Goal: Navigation & Orientation: Find specific page/section

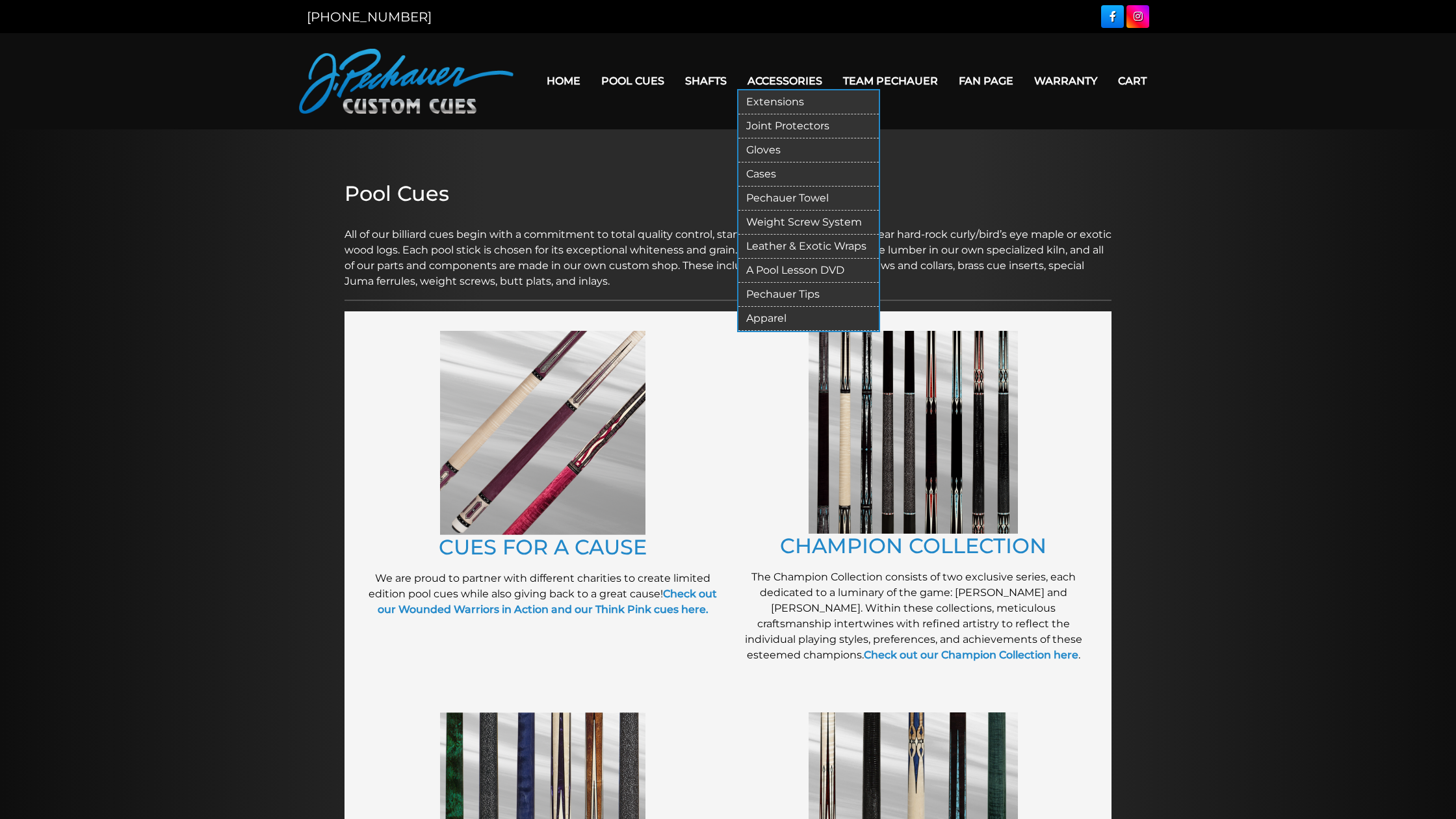
click at [757, 96] on link "Extensions" at bounding box center [808, 102] width 140 height 24
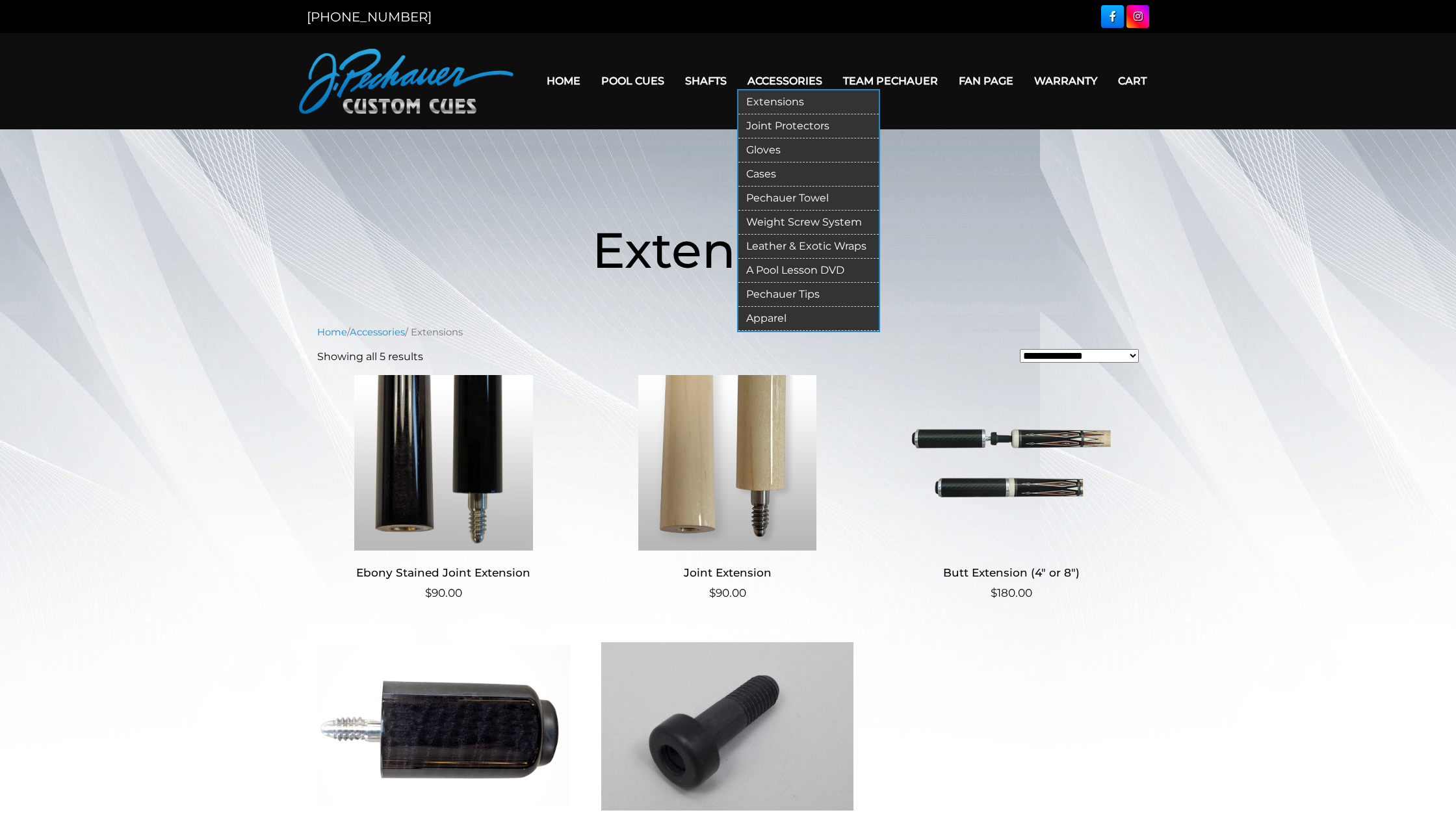
click at [781, 243] on link "Leather & Exotic Wraps" at bounding box center [808, 246] width 140 height 24
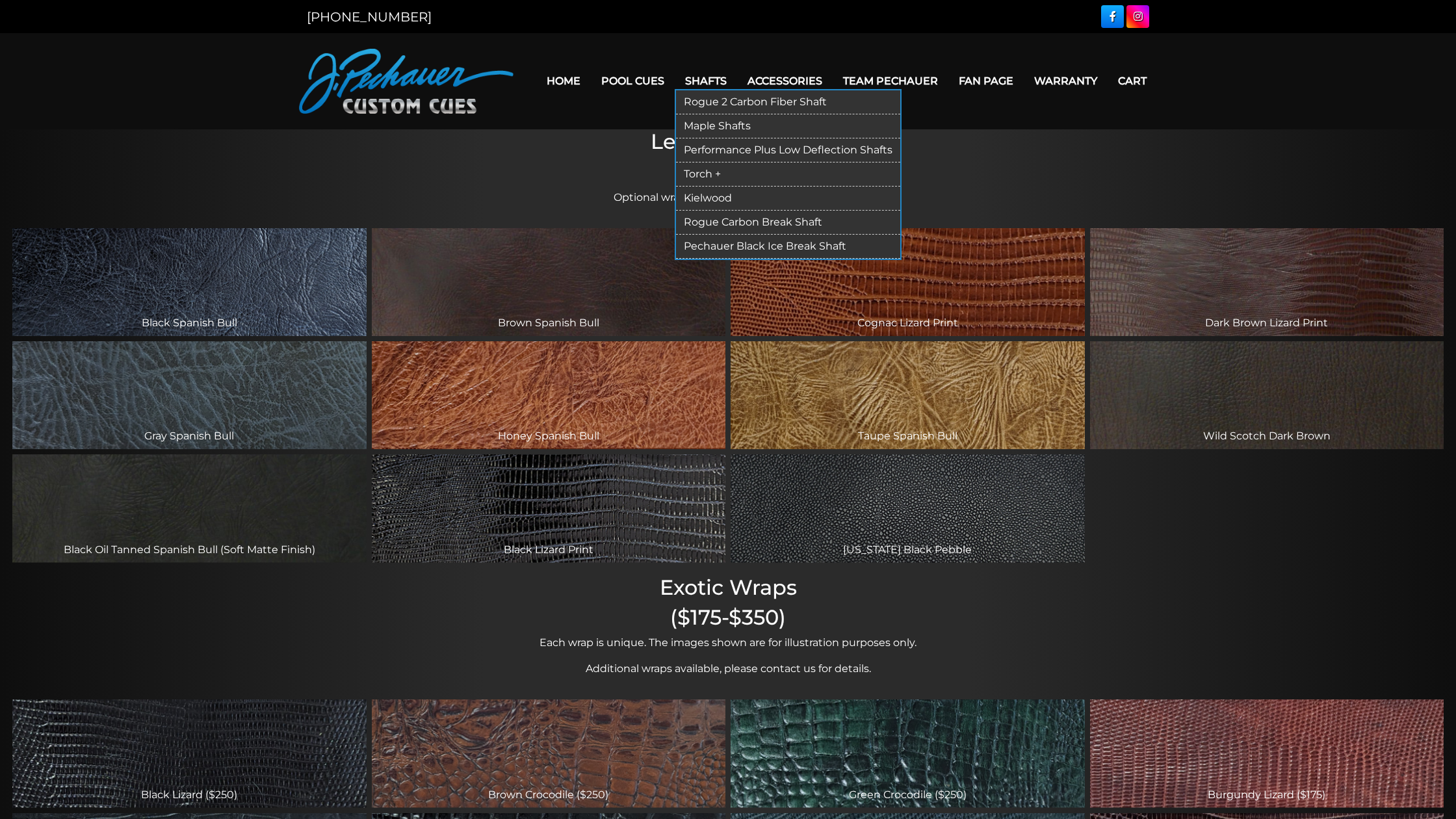
click at [698, 177] on link "Torch +" at bounding box center [787, 174] width 224 height 24
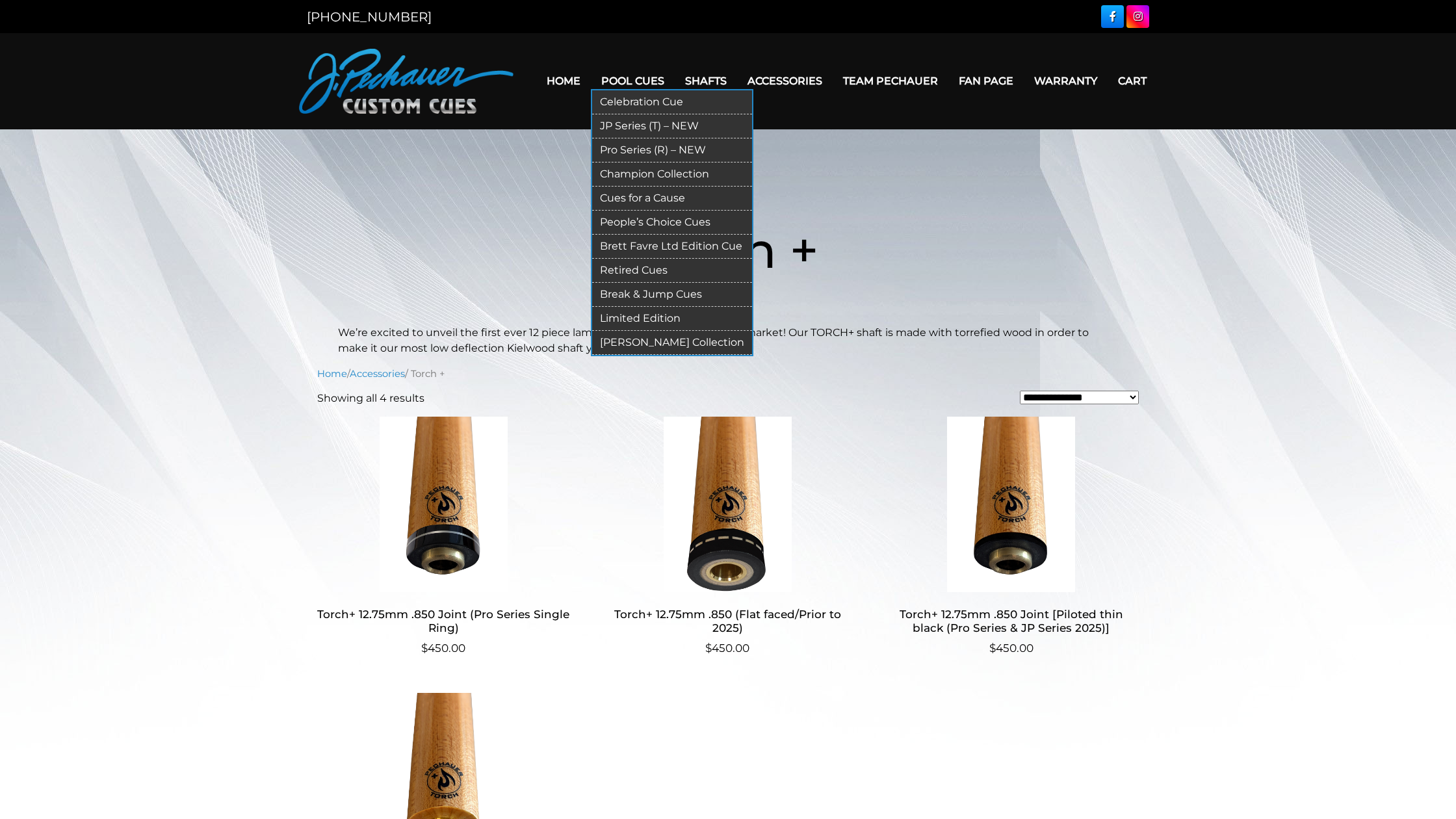
scroll to position [4, 0]
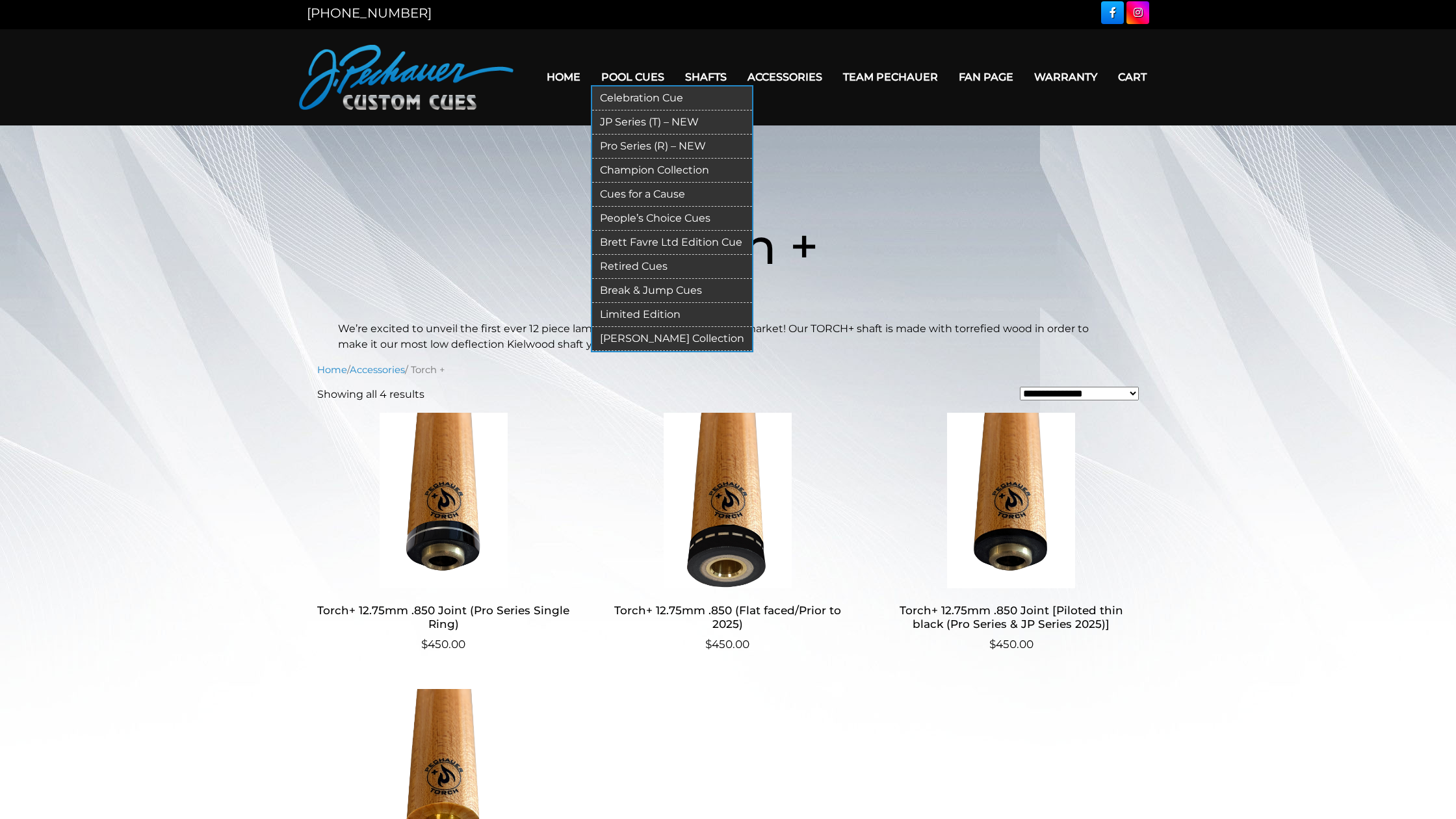
click at [617, 146] on link "Pro Series (R) – NEW" at bounding box center [673, 146] width 160 height 24
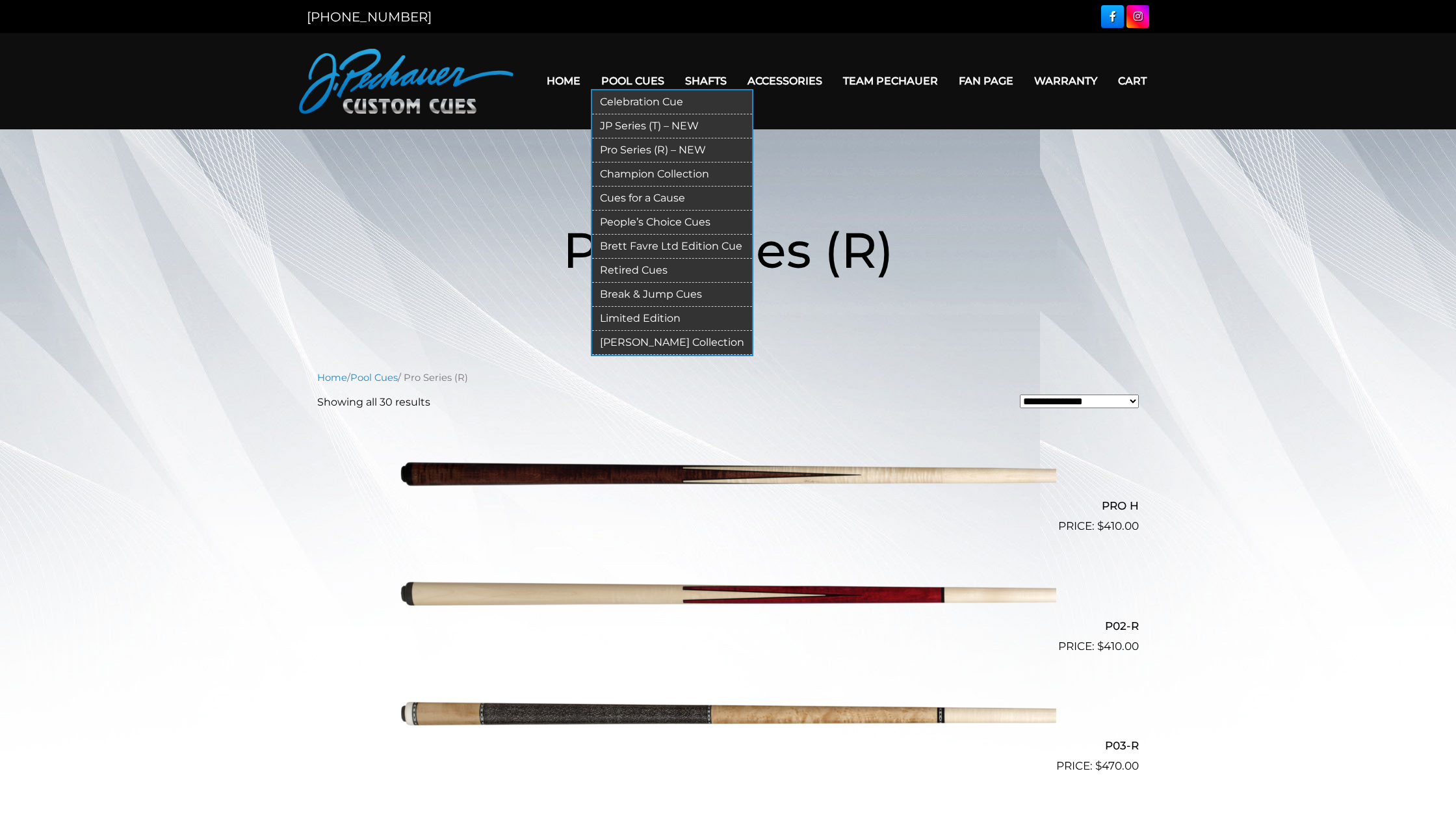
click at [620, 316] on link "Limited Edition" at bounding box center [673, 318] width 160 height 24
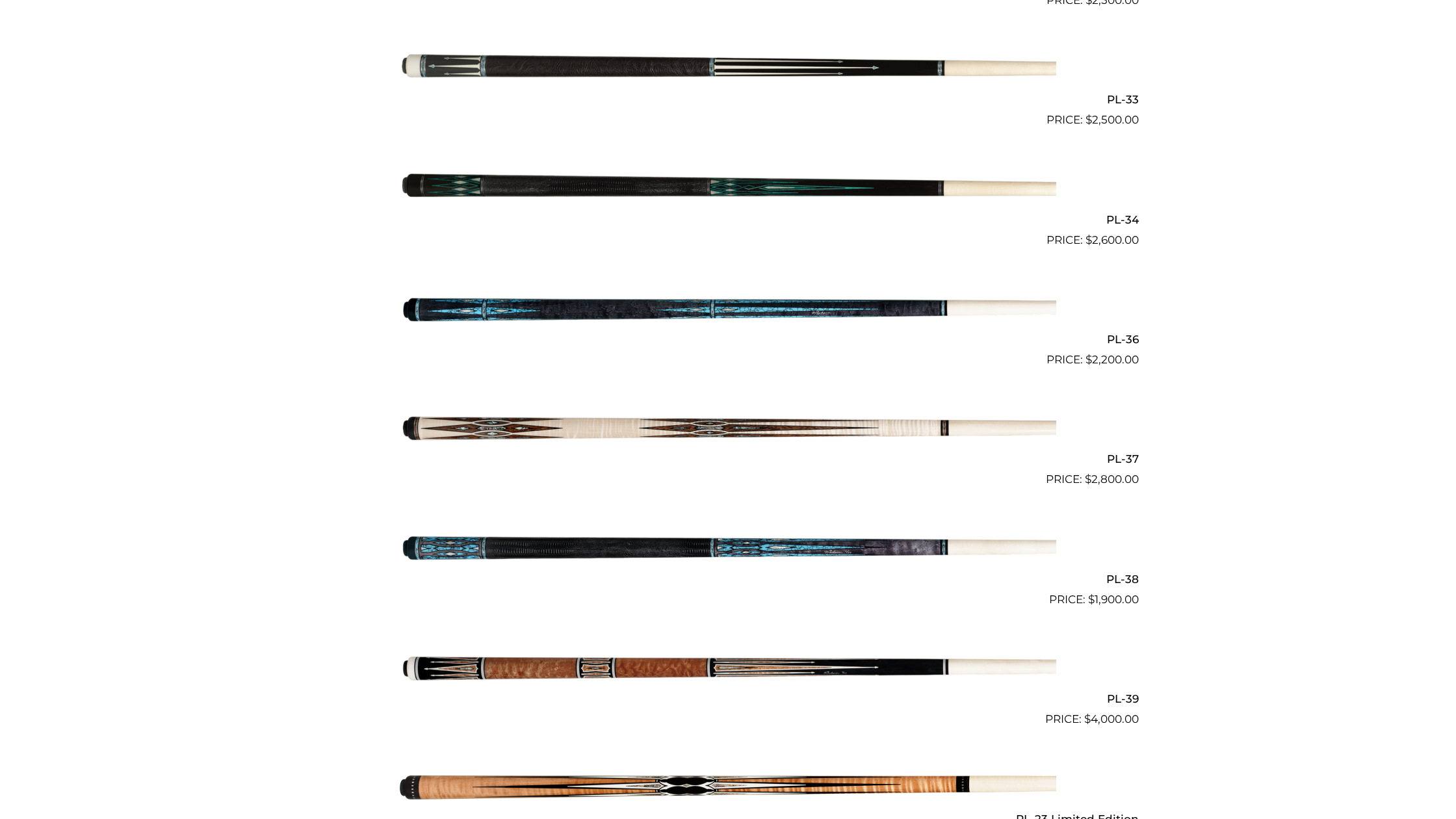
scroll to position [997, 0]
